Goal: Task Accomplishment & Management: Use online tool/utility

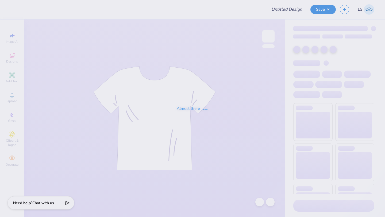
type input "Meteorology Chapter"
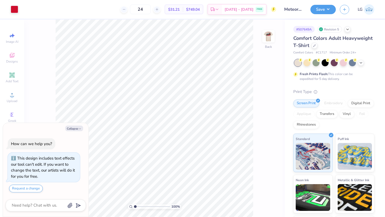
click at [270, 39] on img at bounding box center [268, 36] width 11 height 11
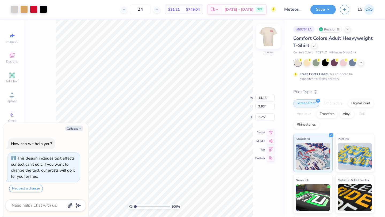
type textarea "x"
type input "3.00"
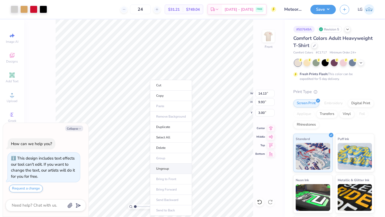
click at [161, 168] on li "Ungroup" at bounding box center [171, 169] width 42 height 10
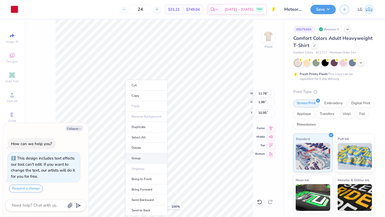
click at [141, 159] on li "Group" at bounding box center [146, 158] width 42 height 10
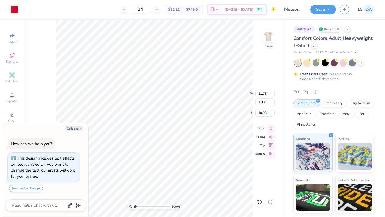
type textarea "x"
type input "11.77"
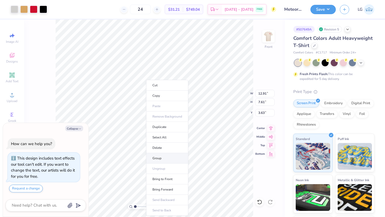
click at [166, 158] on li "Group" at bounding box center [167, 158] width 42 height 10
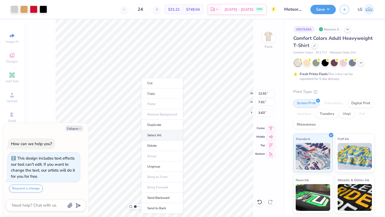
type textarea "x"
type input "3.79"
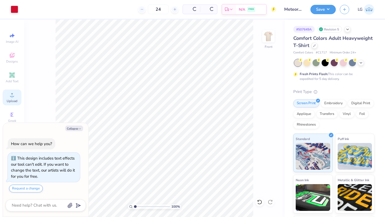
click at [11, 98] on div "Upload" at bounding box center [12, 98] width 19 height 16
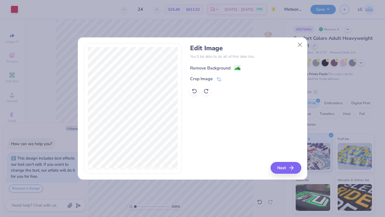
click at [207, 68] on div "Remove Background" at bounding box center [210, 68] width 40 height 6
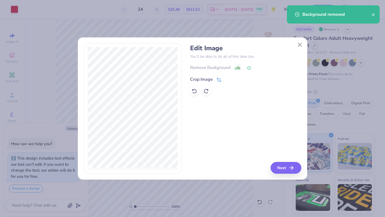
click at [199, 78] on div "Crop Image" at bounding box center [201, 79] width 23 height 6
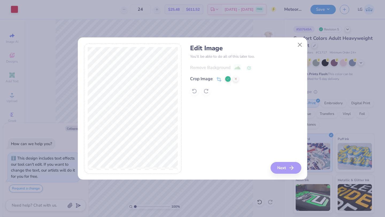
click at [229, 78] on polyline at bounding box center [228, 79] width 2 height 2
click at [284, 166] on button "Next" at bounding box center [286, 168] width 31 height 12
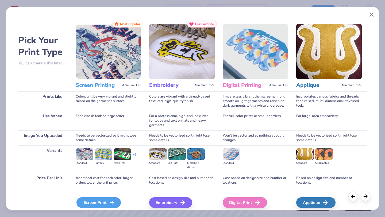
click at [112, 200] on icon at bounding box center [112, 202] width 6 height 6
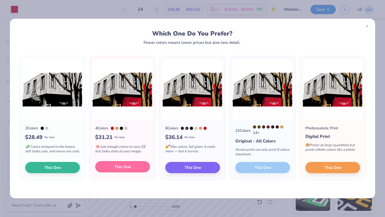
click at [126, 170] on span "This One" at bounding box center [122, 167] width 17 height 6
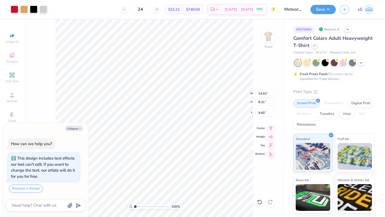
drag, startPoint x: 157, startPoint y: 116, endPoint x: 160, endPoint y: 69, distance: 47.1
click at [160, 69] on div at bounding box center [192, 108] width 385 height 217
type textarea "x"
type input "3.46"
type textarea "x"
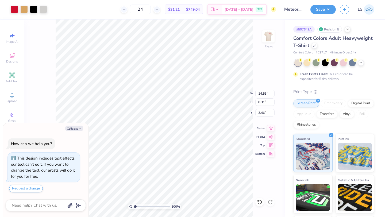
type input "13.44"
type input "7.69"
type input "4.08"
type textarea "x"
type input "3.81"
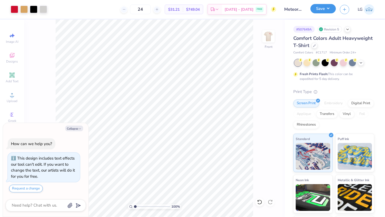
click at [314, 9] on button "Save" at bounding box center [322, 8] width 25 height 9
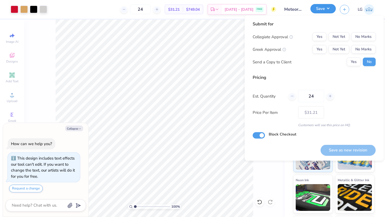
type textarea "x"
click at [365, 37] on button "No Marks" at bounding box center [363, 37] width 24 height 9
click at [361, 48] on button "No Marks" at bounding box center [363, 49] width 24 height 9
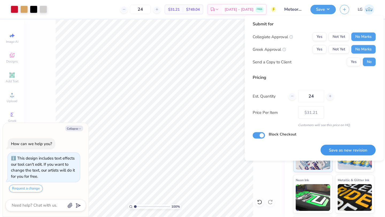
click at [347, 152] on button "Save as new revision" at bounding box center [348, 150] width 55 height 11
type input "$31.21"
type textarea "x"
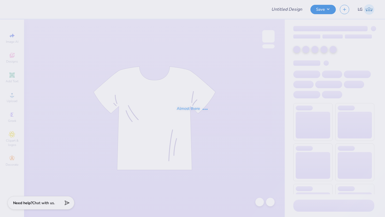
type input "IMSS merch"
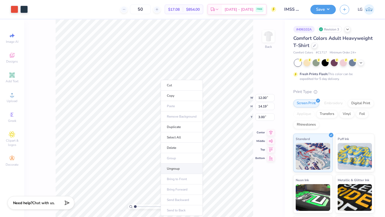
click at [168, 169] on li "Ungroup" at bounding box center [182, 169] width 42 height 10
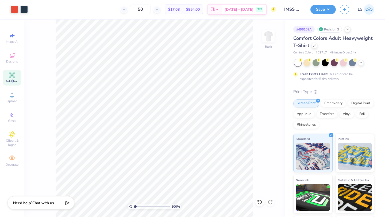
click at [10, 76] on icon at bounding box center [12, 75] width 4 height 4
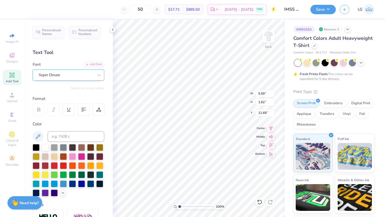
click at [87, 74] on div "Super Dream" at bounding box center [66, 75] width 56 height 8
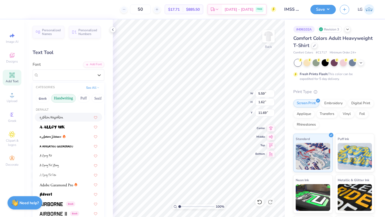
click at [62, 100] on button "Handwriting" at bounding box center [63, 98] width 25 height 9
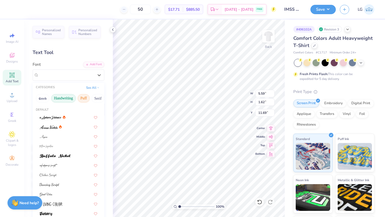
click at [83, 99] on button "Puff" at bounding box center [84, 98] width 12 height 9
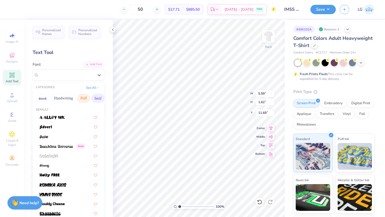
click at [97, 99] on button "Serif" at bounding box center [97, 98] width 13 height 9
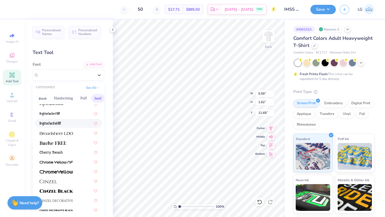
scroll to position [36, 0]
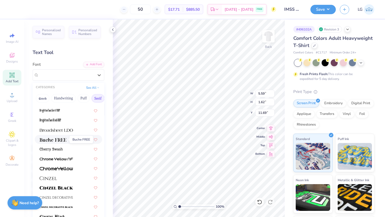
click at [62, 139] on img at bounding box center [53, 140] width 27 height 4
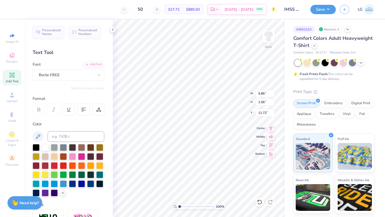
type input "5.85"
type input "1.56"
type input "11.72"
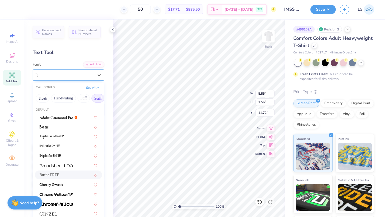
click at [83, 77] on div "Buche FREE" at bounding box center [66, 75] width 56 height 8
drag, startPoint x: 77, startPoint y: 101, endPoint x: 64, endPoint y: 101, distance: 12.6
click at [64, 101] on div "Greek Handwriting Puff Serif Bold Calligraphy Retro Sans Serif Minimal Fantasy …" at bounding box center [69, 99] width 72 height 12
click at [98, 89] on button "See All" at bounding box center [93, 87] width 17 height 5
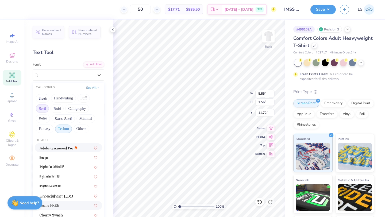
click at [59, 130] on button "Techno" at bounding box center [63, 129] width 17 height 9
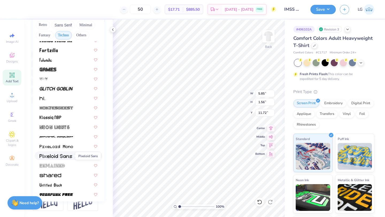
scroll to position [0, 0]
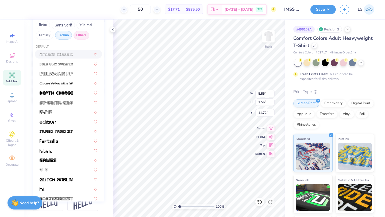
click at [81, 33] on button "Others" at bounding box center [82, 35] width 16 height 9
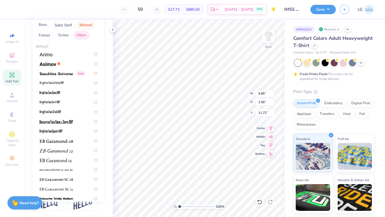
click at [84, 26] on button "Minimal" at bounding box center [85, 25] width 19 height 9
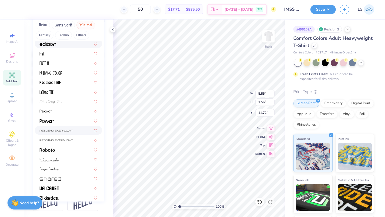
scroll to position [102, 0]
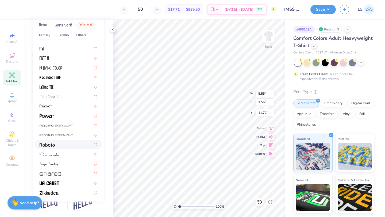
click at [53, 145] on img at bounding box center [47, 145] width 15 height 4
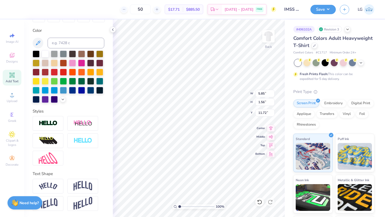
type input "5.42"
type input "1.64"
type input "11.68"
type textarea "T"
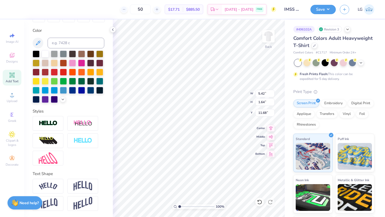
type textarea "EXEC 25-26"
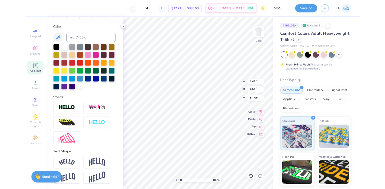
scroll to position [0, 1]
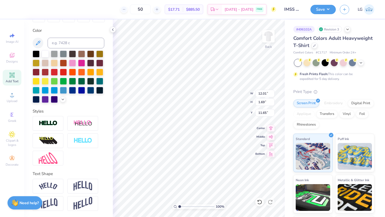
type input "4.93"
type input "0.69"
type input "5.70"
type input "0.60"
type input "0.64"
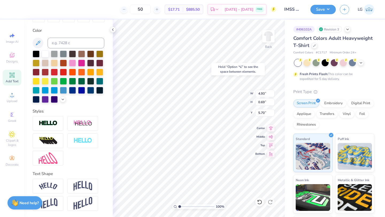
type input "5.50"
type input "5.41"
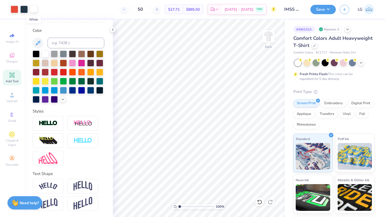
click at [32, 6] on div at bounding box center [33, 8] width 7 height 7
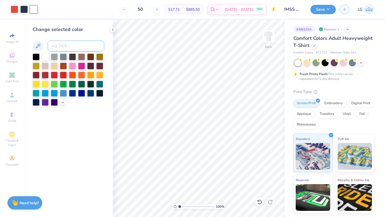
click at [55, 44] on input at bounding box center [76, 46] width 57 height 11
type input "7417"
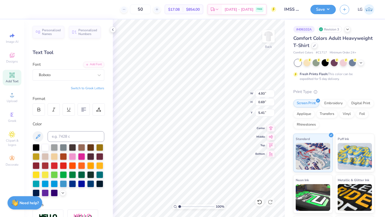
type input "4.85"
type input "0.68"
type input "5.42"
type input "5.39"
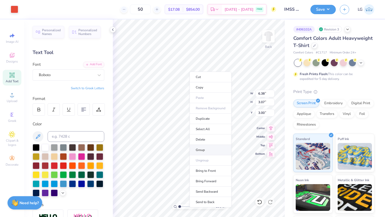
click at [205, 149] on li "Group" at bounding box center [211, 150] width 42 height 10
type input "5.00"
type input "2.41"
type input "3.64"
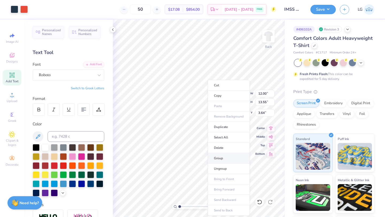
click at [221, 161] on li "Group" at bounding box center [229, 158] width 42 height 10
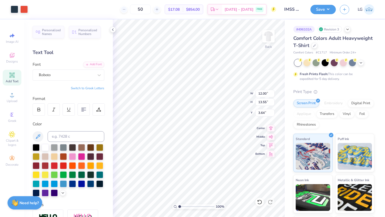
type input "11.35"
type input "12.81"
type input "3.65"
type input "11.32"
type input "12.77"
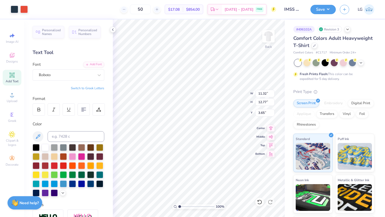
type input "3.00"
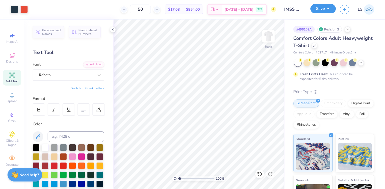
click at [319, 11] on button "Save" at bounding box center [322, 8] width 25 height 9
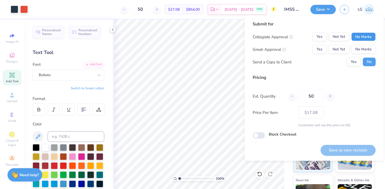
click at [364, 39] on button "No Marks" at bounding box center [363, 37] width 24 height 9
click at [365, 49] on button "No Marks" at bounding box center [363, 49] width 24 height 9
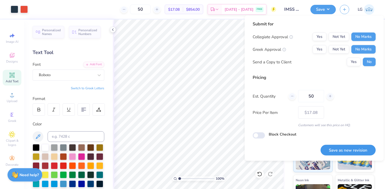
click at [339, 148] on button "Save as new revision" at bounding box center [348, 150] width 55 height 11
type input "– –"
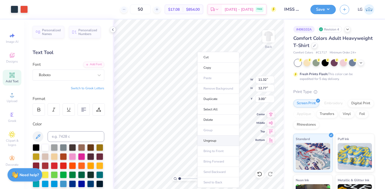
click at [215, 142] on li "Ungroup" at bounding box center [218, 141] width 42 height 10
click at [207, 140] on li "Ungroup" at bounding box center [219, 141] width 42 height 10
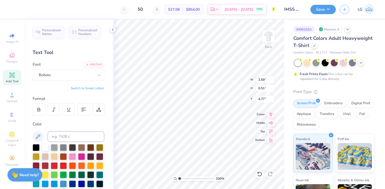
type input "4.77"
type input "4.79"
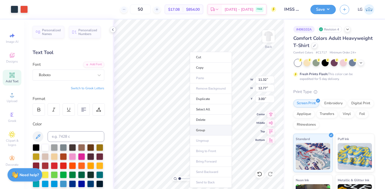
click at [199, 128] on li "Group" at bounding box center [211, 130] width 42 height 10
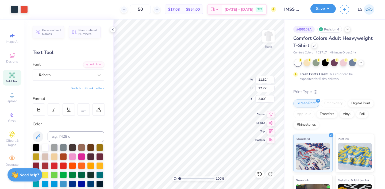
click at [315, 9] on button "Save" at bounding box center [322, 8] width 25 height 9
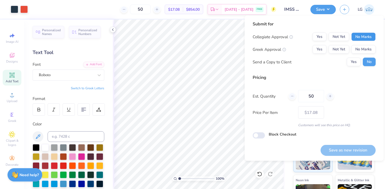
click at [367, 38] on button "No Marks" at bounding box center [363, 37] width 24 height 9
click at [365, 46] on button "No Marks" at bounding box center [363, 49] width 24 height 9
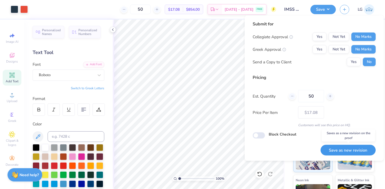
click at [343, 149] on button "Save as new revision" at bounding box center [348, 150] width 55 height 11
type input "$17.08"
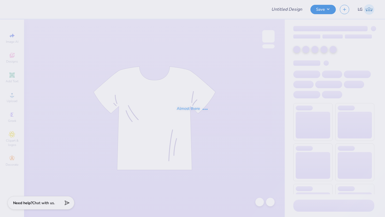
type input "IMSS merch"
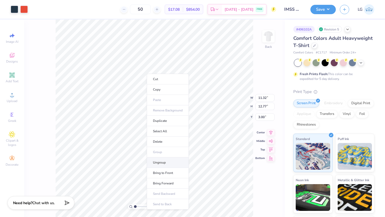
click at [156, 162] on li "Ungroup" at bounding box center [168, 163] width 42 height 10
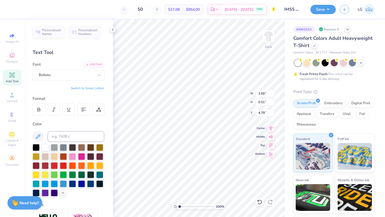
type input "7.28"
type input "1.02"
type input "3.77"
type input "3.99"
click at [89, 77] on div "Roboto" at bounding box center [66, 75] width 56 height 8
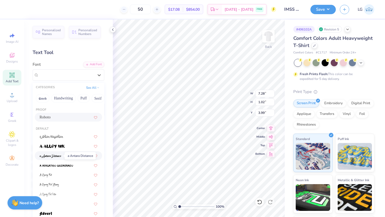
click at [54, 158] on span at bounding box center [51, 156] width 22 height 6
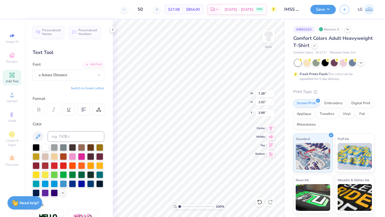
type input "7.34"
type input "1.31"
type input "3.85"
click at [83, 74] on div "a Antara Distance" at bounding box center [66, 75] width 56 height 8
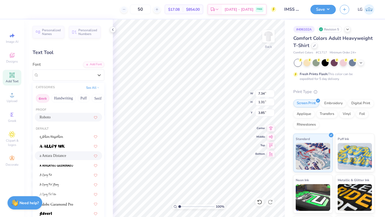
click at [44, 99] on button "Greek" at bounding box center [43, 98] width 14 height 9
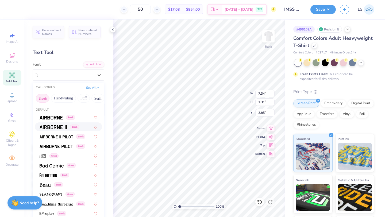
click at [50, 128] on img at bounding box center [53, 127] width 27 height 4
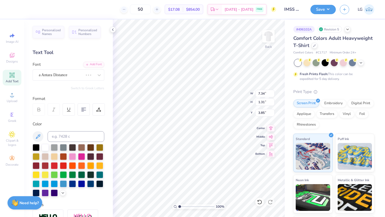
type input "7.78"
type input "1.03"
type input "3.99"
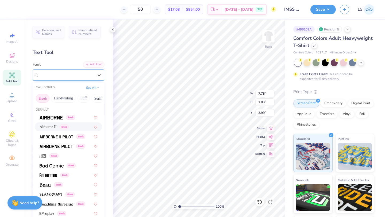
click at [81, 75] on div "Airborne II Greek" at bounding box center [66, 75] width 56 height 8
click at [47, 173] on span at bounding box center [48, 175] width 17 height 6
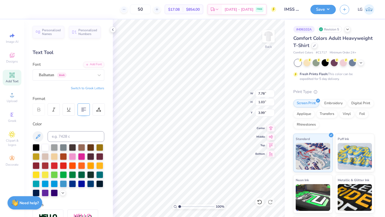
type input "5.52"
type input "1.14"
type input "3.93"
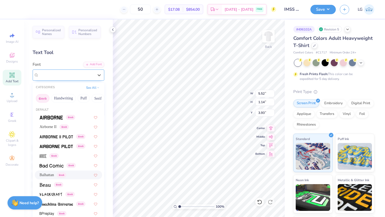
click at [81, 73] on div "Balhattan Greek" at bounding box center [66, 75] width 56 height 8
drag, startPoint x: 89, startPoint y: 97, endPoint x: 71, endPoint y: 98, distance: 18.5
click at [71, 98] on div "Greek Handwriting Puff Serif Bold Calligraphy Retro Sans Serif Minimal Fantasy …" at bounding box center [69, 99] width 72 height 12
click at [86, 98] on button "Puff" at bounding box center [84, 98] width 12 height 9
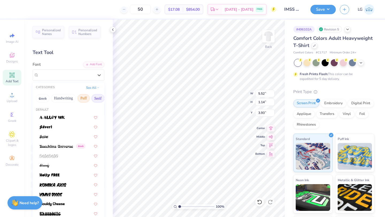
click at [96, 100] on button "Serif" at bounding box center [97, 98] width 13 height 9
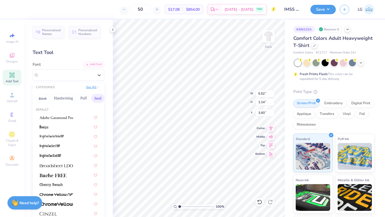
click at [98, 88] on icon at bounding box center [98, 87] width 3 height 3
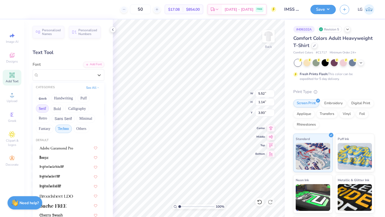
click at [60, 129] on button "Techno" at bounding box center [63, 129] width 17 height 9
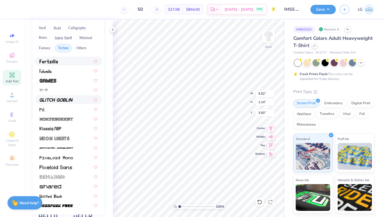
scroll to position [94, 0]
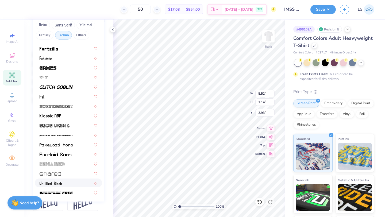
click at [49, 184] on img at bounding box center [51, 184] width 22 height 4
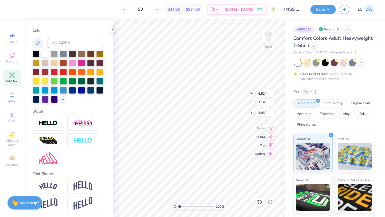
type input "5.43"
type input "0.99"
type input "4.01"
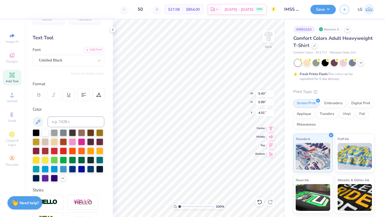
scroll to position [0, 0]
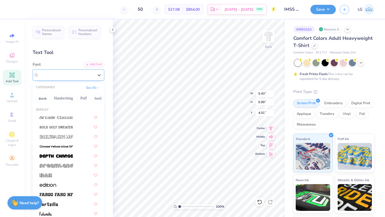
click at [85, 75] on div "Untitled Black" at bounding box center [66, 75] width 56 height 8
click at [95, 88] on button "See All" at bounding box center [93, 87] width 17 height 5
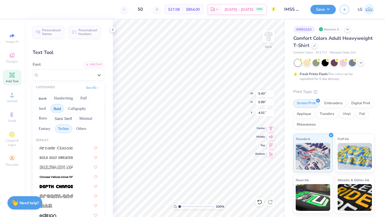
click at [55, 109] on button "Bold" at bounding box center [57, 108] width 13 height 9
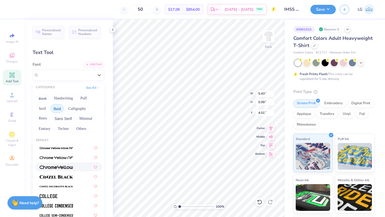
scroll to position [31, 0]
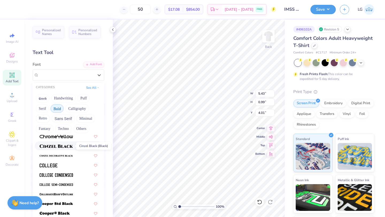
click at [62, 148] on img at bounding box center [56, 146] width 33 height 4
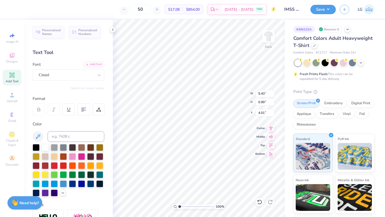
type input "8.40"
type input "1.14"
type input "3.93"
type input "3.30"
type input "4.09"
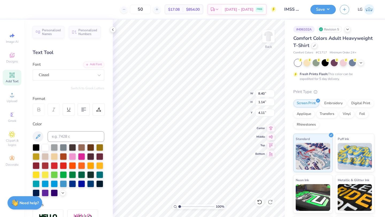
type input "4.11"
type input "8.89"
type input "1.21"
type input "3.65"
type input "3.93"
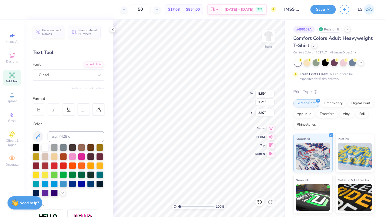
type input "3.97"
type input "4.13"
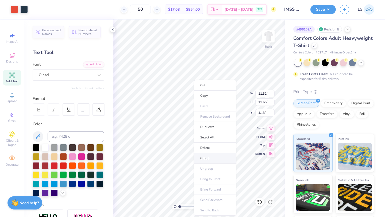
click at [210, 158] on li "Group" at bounding box center [215, 158] width 42 height 10
type input "3.00"
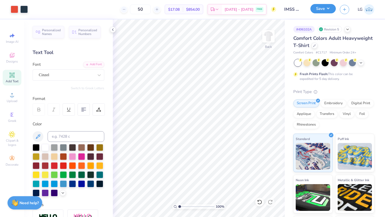
click at [317, 8] on button "Save" at bounding box center [322, 8] width 25 height 9
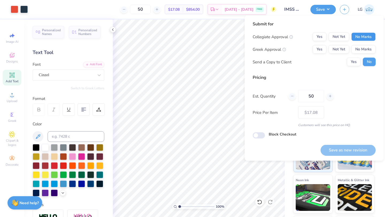
click at [360, 38] on button "No Marks" at bounding box center [363, 37] width 24 height 9
click at [361, 51] on button "No Marks" at bounding box center [363, 49] width 24 height 9
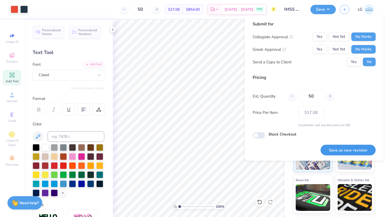
click at [344, 153] on button "Save as new revision" at bounding box center [348, 150] width 55 height 11
type input "$17.08"
